Goal: Information Seeking & Learning: Learn about a topic

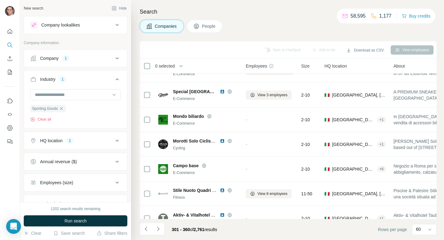
scroll to position [719, 1]
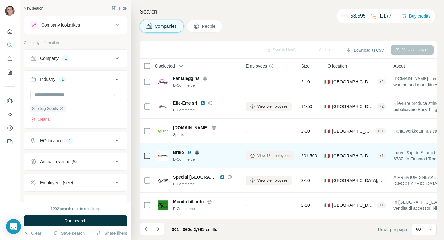
click at [260, 153] on span "View 18 employees" at bounding box center [273, 156] width 32 height 6
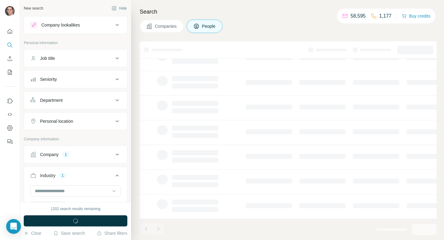
scroll to position [101, 1]
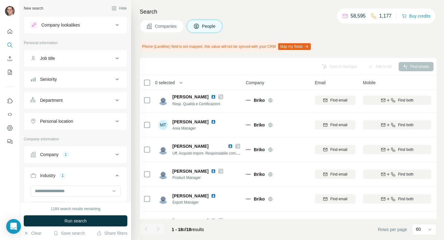
scroll to position [5, 1]
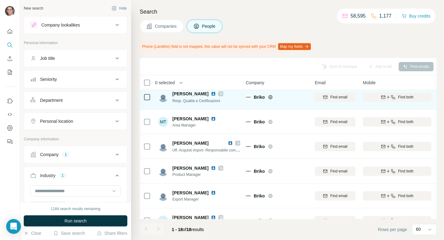
click at [219, 92] on icon at bounding box center [220, 94] width 3 height 4
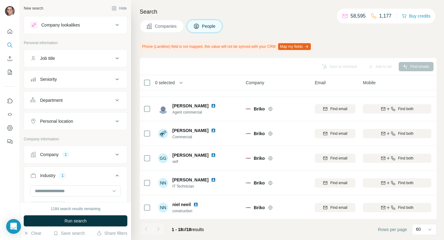
scroll to position [315, 1]
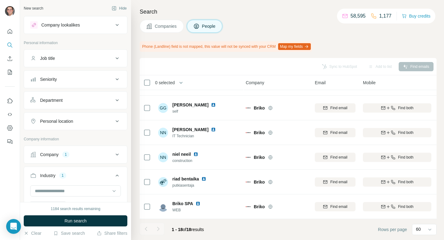
click at [177, 23] on span "Companies" at bounding box center [166, 26] width 22 height 6
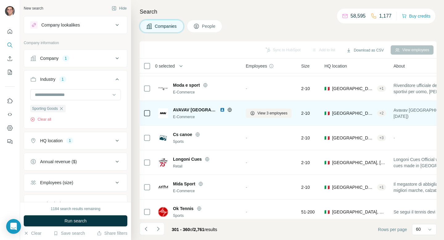
scroll to position [1334, 1]
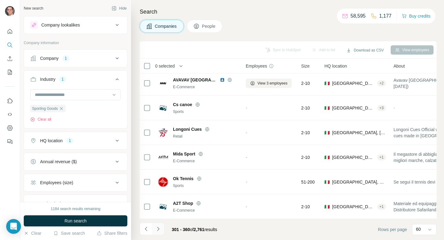
click at [156, 231] on icon "Navigate to next page" at bounding box center [158, 229] width 6 height 6
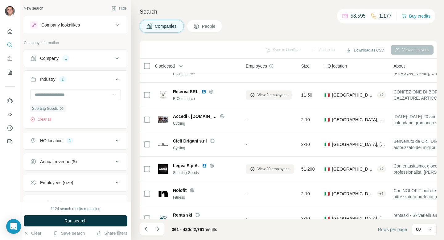
scroll to position [208, 1]
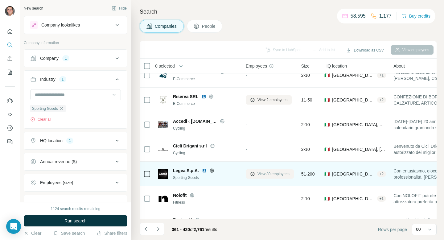
click at [271, 172] on span "View 89 employees" at bounding box center [273, 174] width 32 height 6
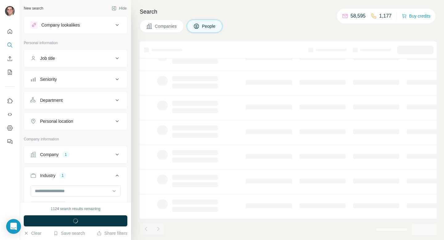
scroll to position [101, 1]
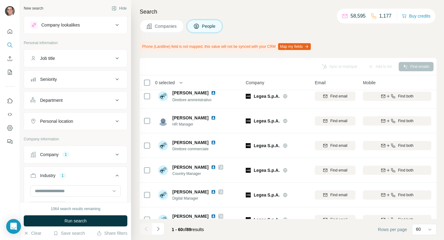
scroll to position [0, 1]
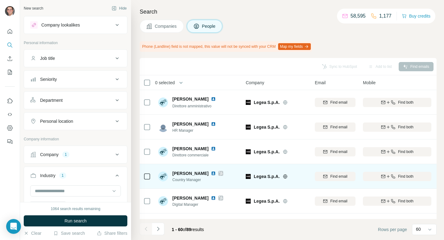
click at [223, 173] on icon at bounding box center [221, 173] width 4 height 5
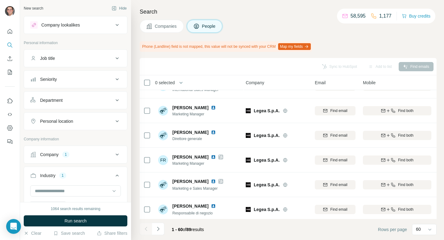
scroll to position [189, 1]
click at [145, 55] on div "Search Companies People Phone (Landline) field is not mapped, this value will n…" at bounding box center [287, 120] width 313 height 240
click at [159, 30] on button "Companies" at bounding box center [162, 26] width 44 height 13
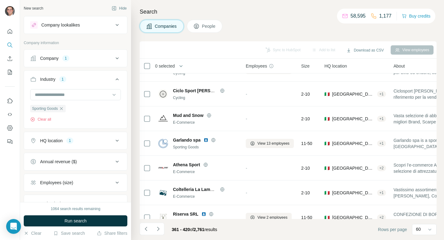
scroll to position [0, 1]
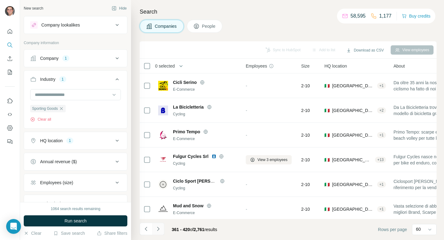
click at [161, 228] on button "Navigate to next page" at bounding box center [158, 229] width 12 height 12
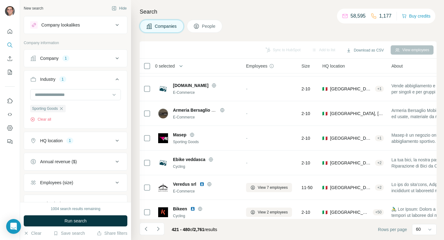
scroll to position [1334, 1]
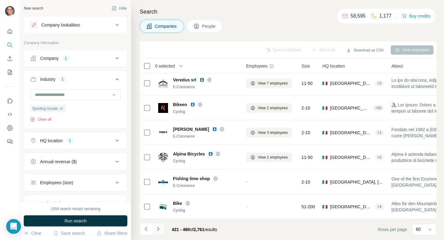
click at [158, 228] on icon "Navigate to next page" at bounding box center [158, 229] width 6 height 6
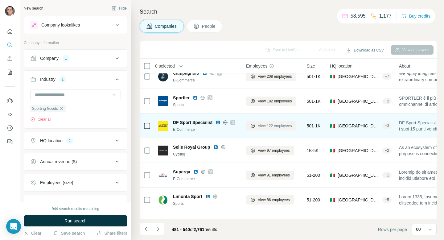
scroll to position [297, 1]
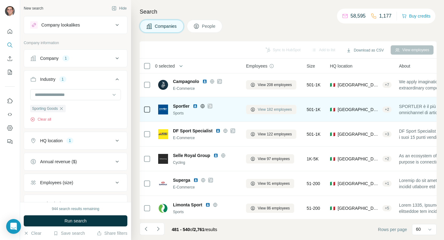
click at [250, 109] on icon at bounding box center [252, 109] width 5 height 5
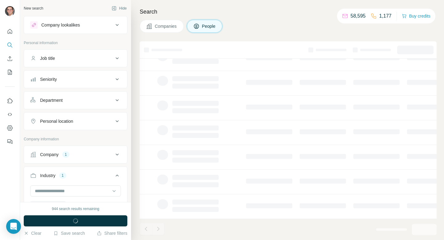
scroll to position [101, 1]
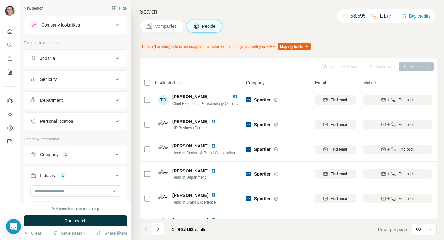
scroll to position [297, 1]
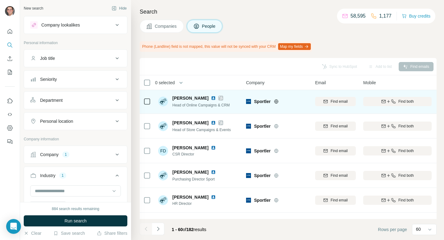
click at [219, 98] on icon at bounding box center [220, 98] width 3 height 4
